Goal: Information Seeking & Learning: Learn about a topic

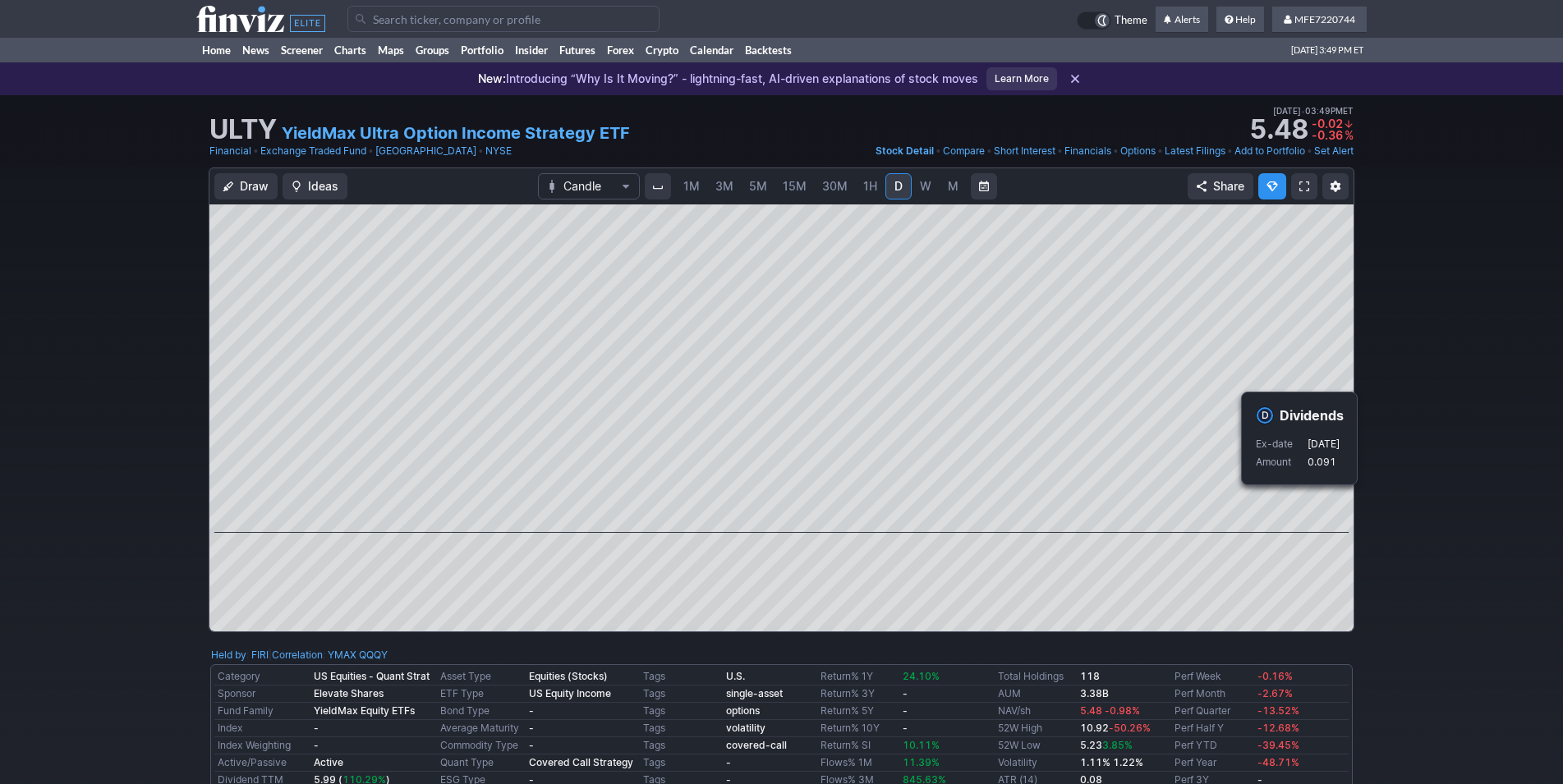
click at [1410, 520] on div "Draw Ideas Candle 1M 3M 5M 15M 30M 1H D W M Share" at bounding box center [782, 407] width 1563 height 478
click at [1407, 502] on div "Draw Ideas Candle 1M 3M 5M 15M 30M 1H D W M Share" at bounding box center [782, 407] width 1563 height 478
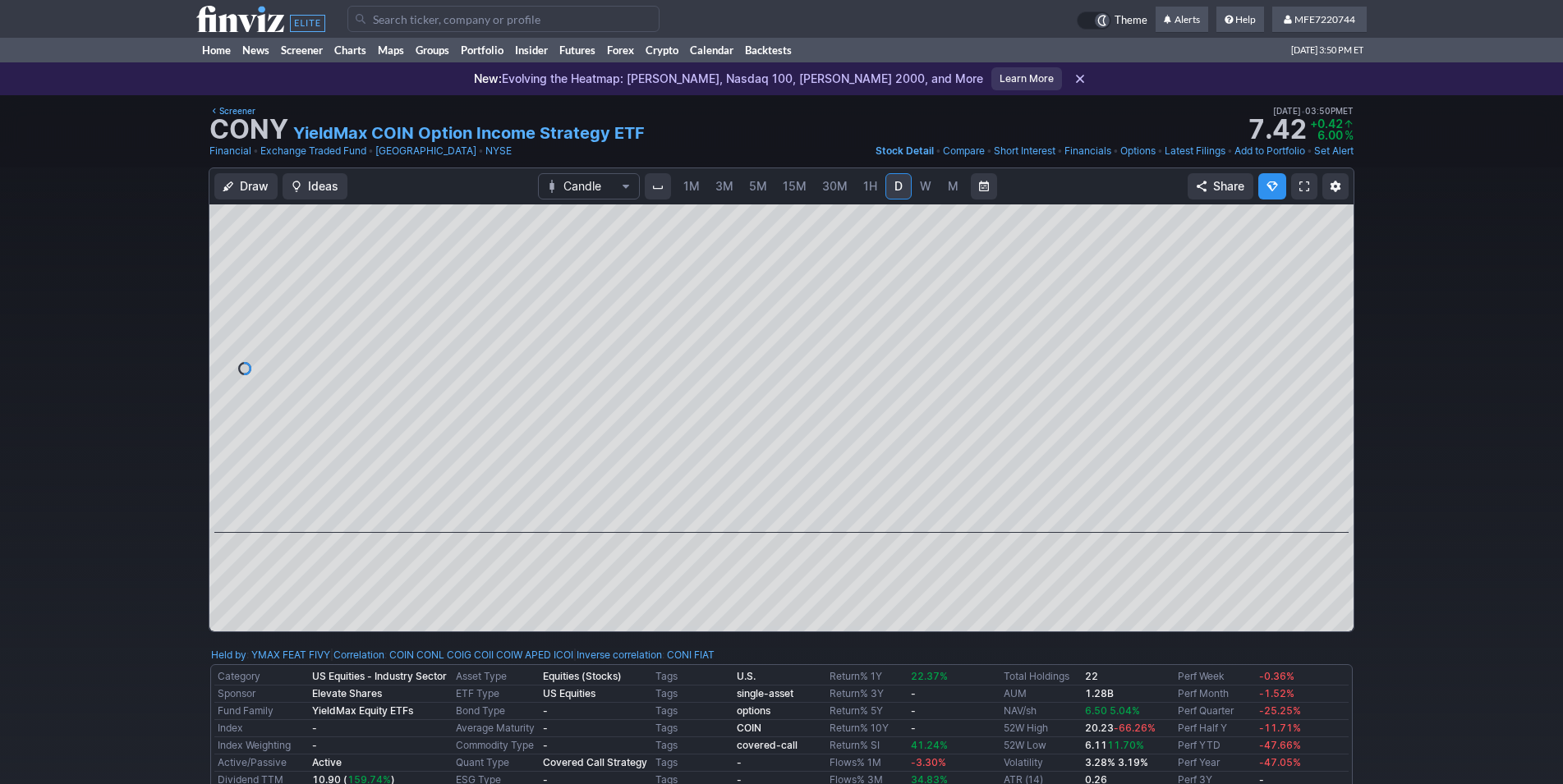
click at [1398, 526] on div "Draw Ideas Candle 1M 3M 5M 15M 30M 1H D W M Share" at bounding box center [782, 407] width 1563 height 478
